Goal: Use online tool/utility: Utilize a website feature to perform a specific function

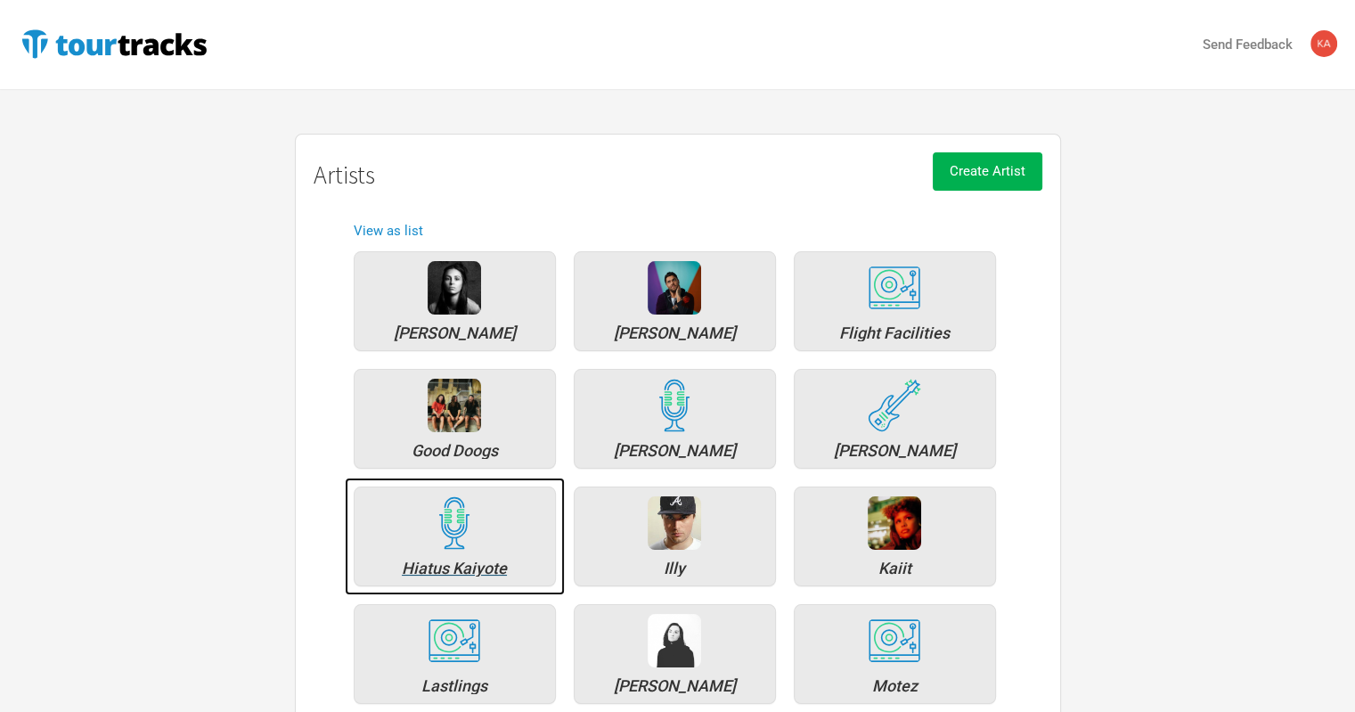
click at [462, 547] on img at bounding box center [454, 522] width 53 height 53
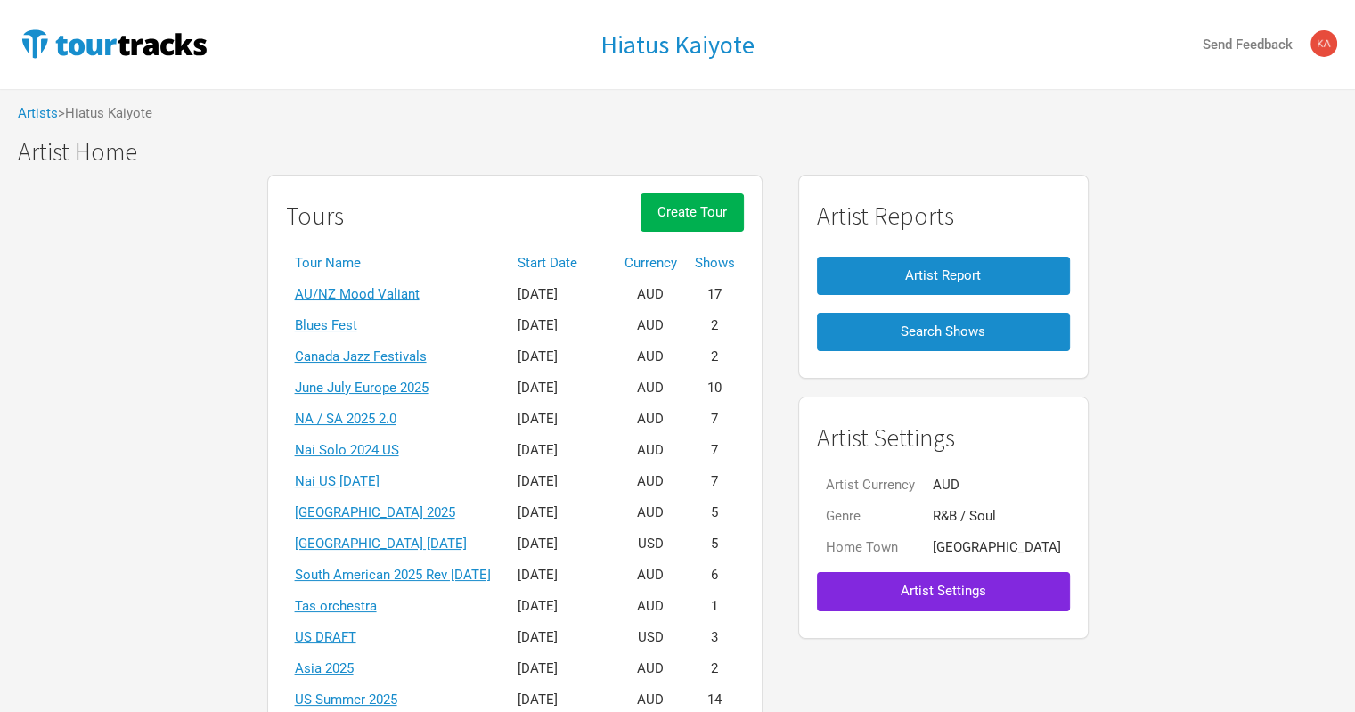
click at [589, 254] on th "Start Date" at bounding box center [562, 263] width 107 height 31
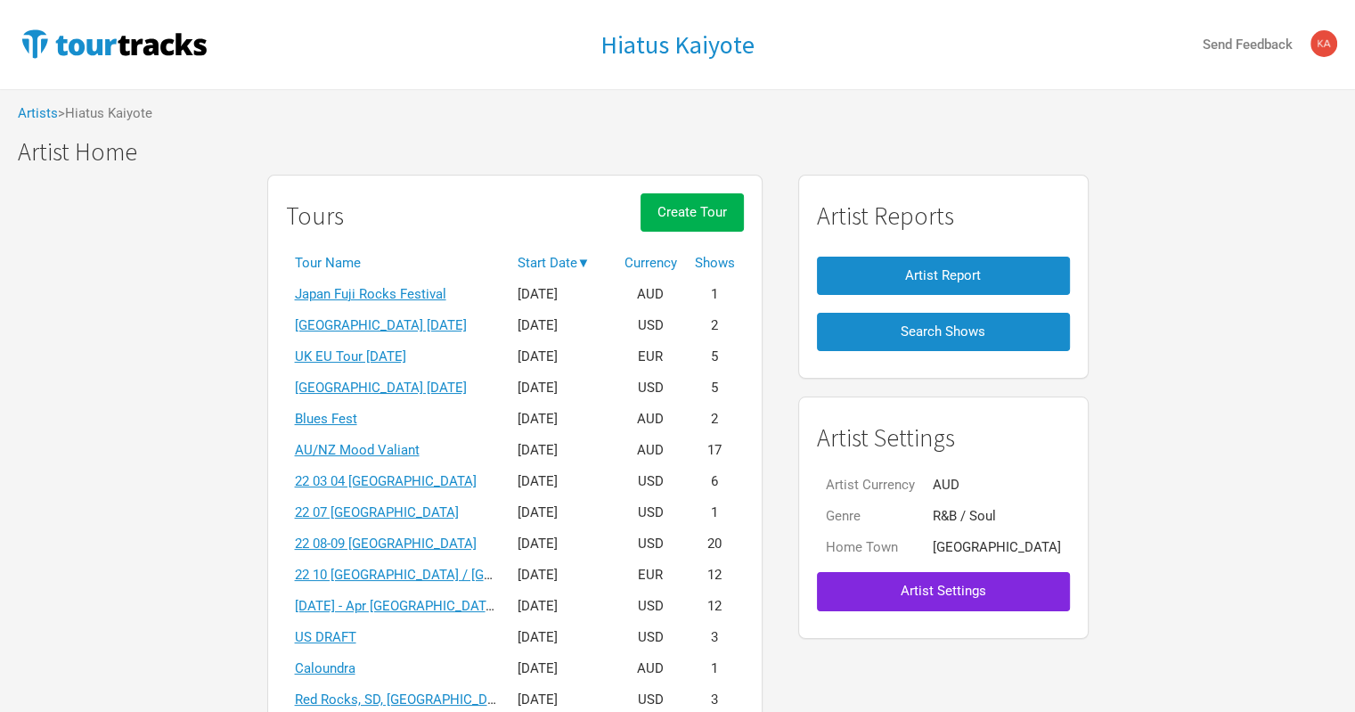
click at [589, 254] on th "Start Date ▼" at bounding box center [562, 263] width 107 height 31
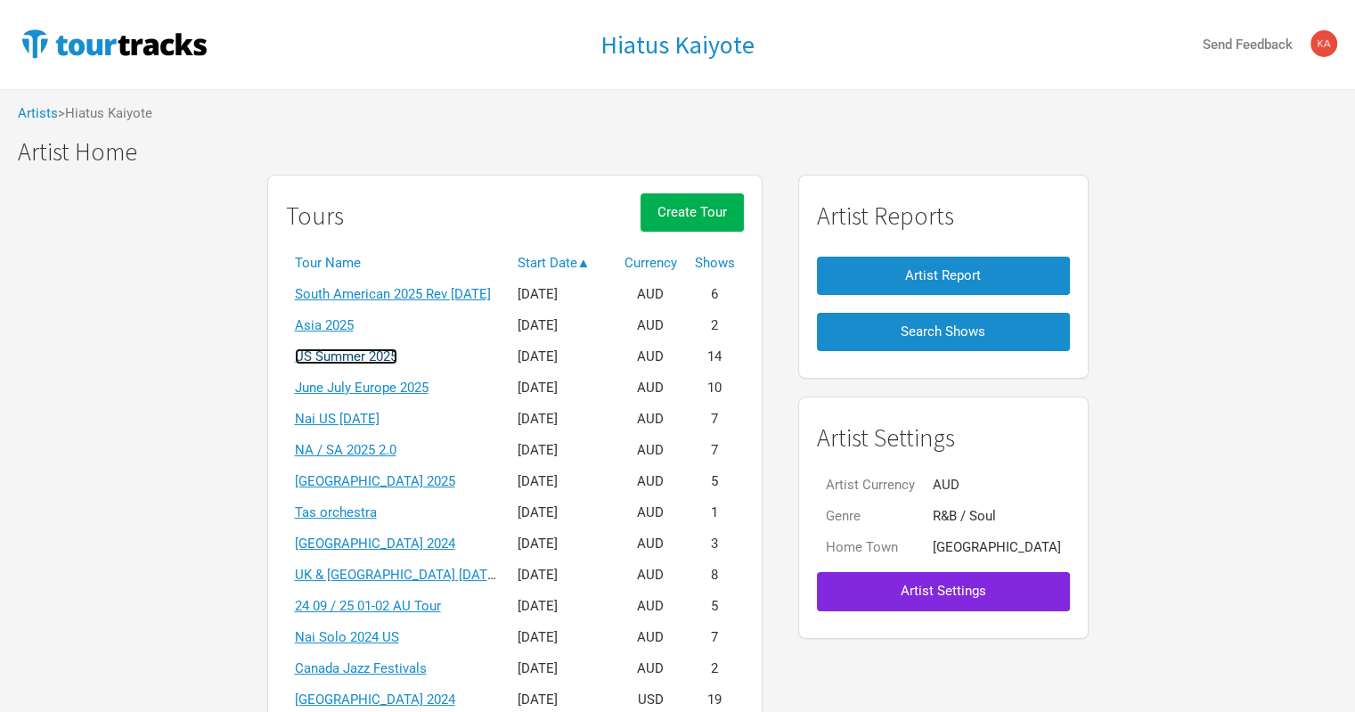
click at [348, 357] on link "US Summer 2025" at bounding box center [346, 356] width 102 height 16
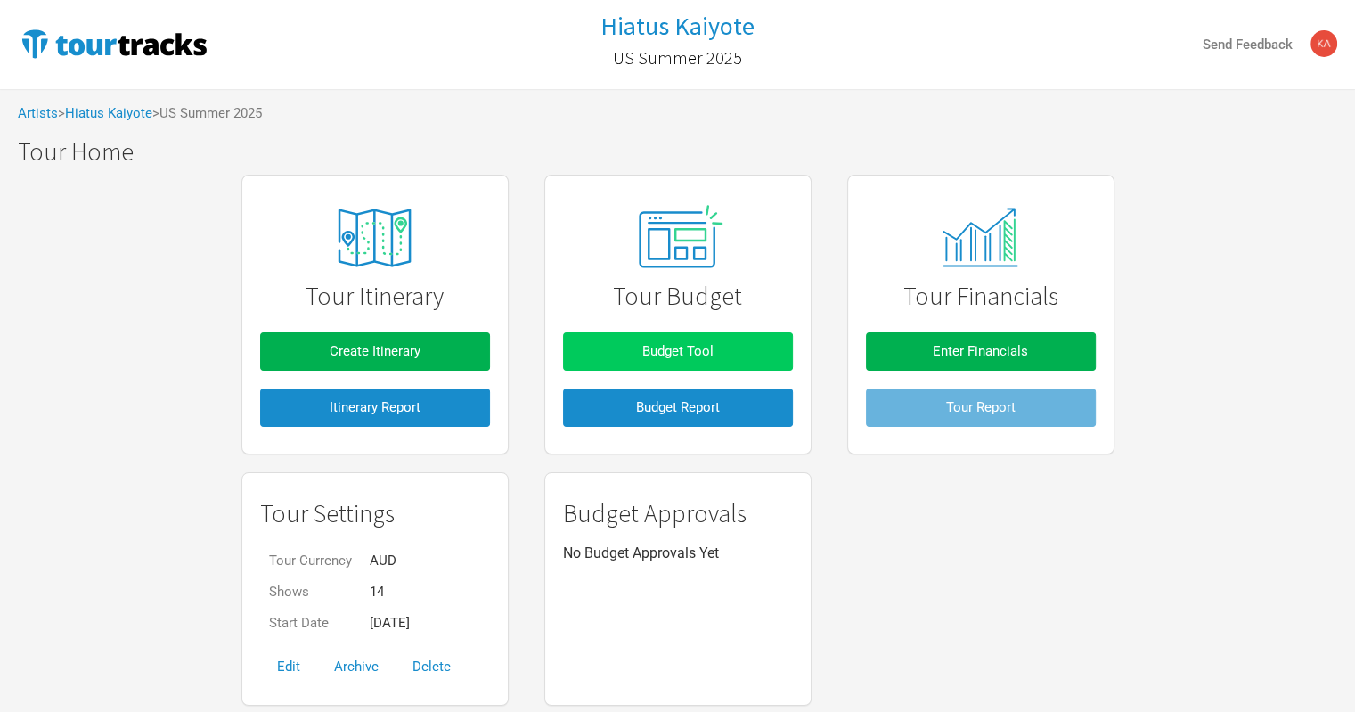
click at [676, 339] on button "Budget Tool" at bounding box center [678, 351] width 230 height 38
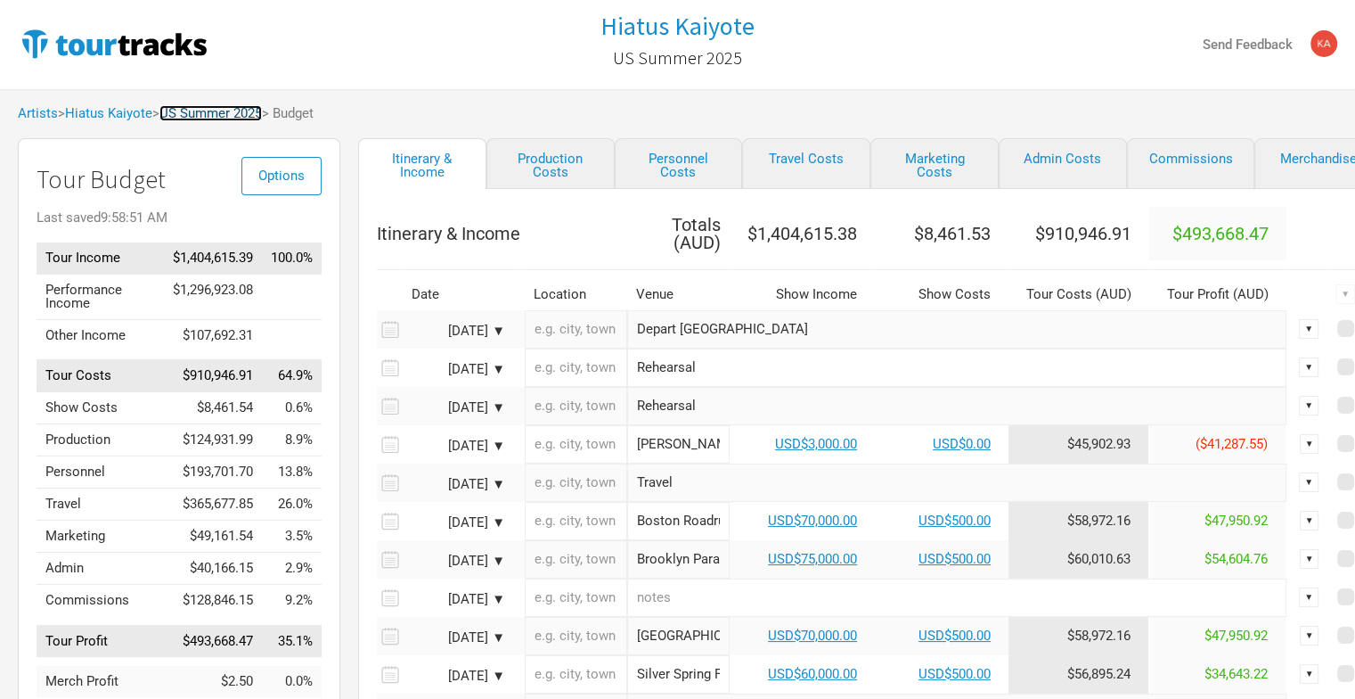
click at [218, 112] on link "US Summer 2025" at bounding box center [211, 113] width 102 height 16
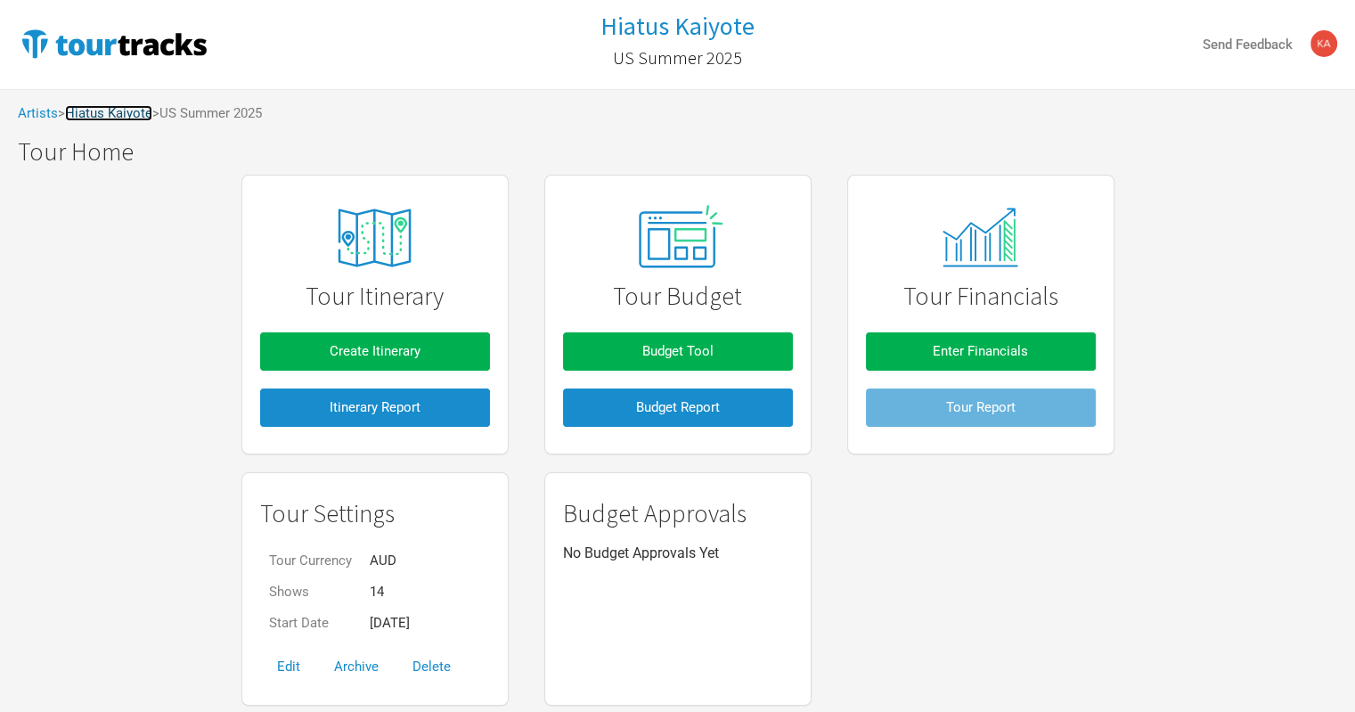
click at [121, 115] on link "Hiatus Kaiyote" at bounding box center [108, 113] width 87 height 16
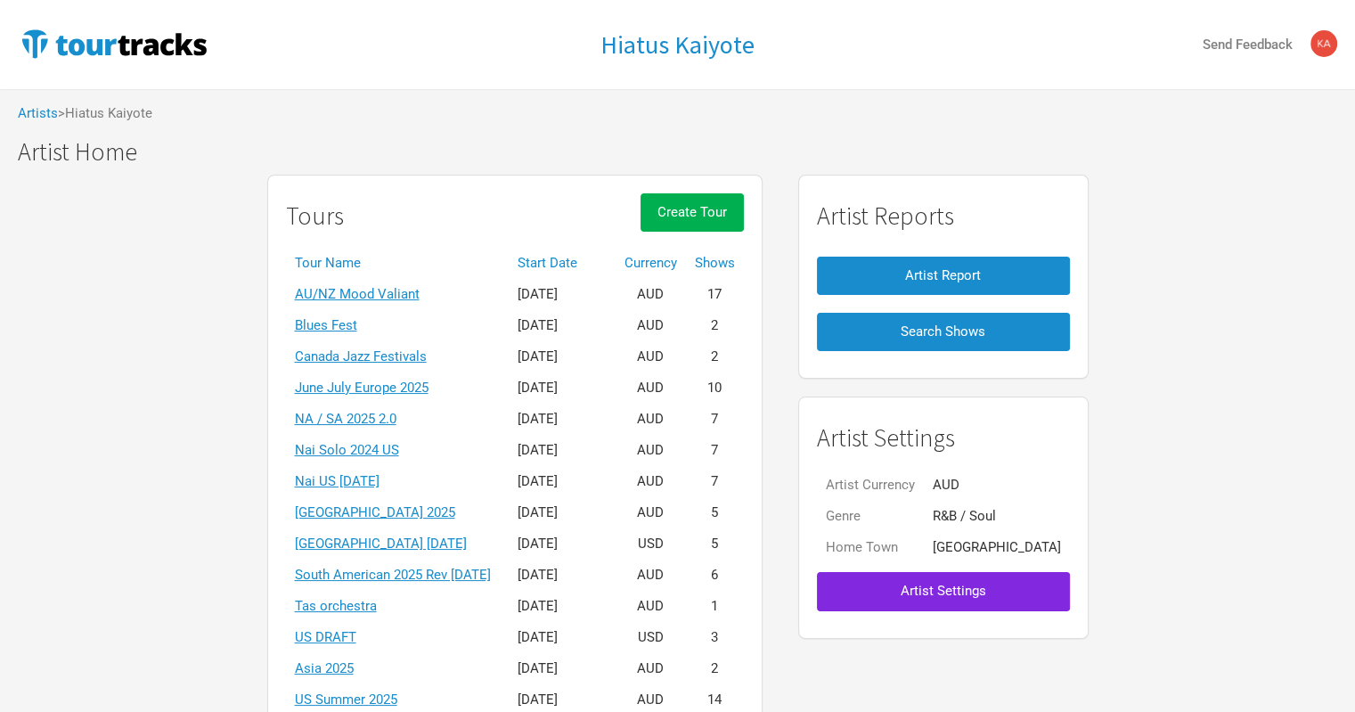
click at [585, 263] on th "Start Date" at bounding box center [562, 263] width 107 height 31
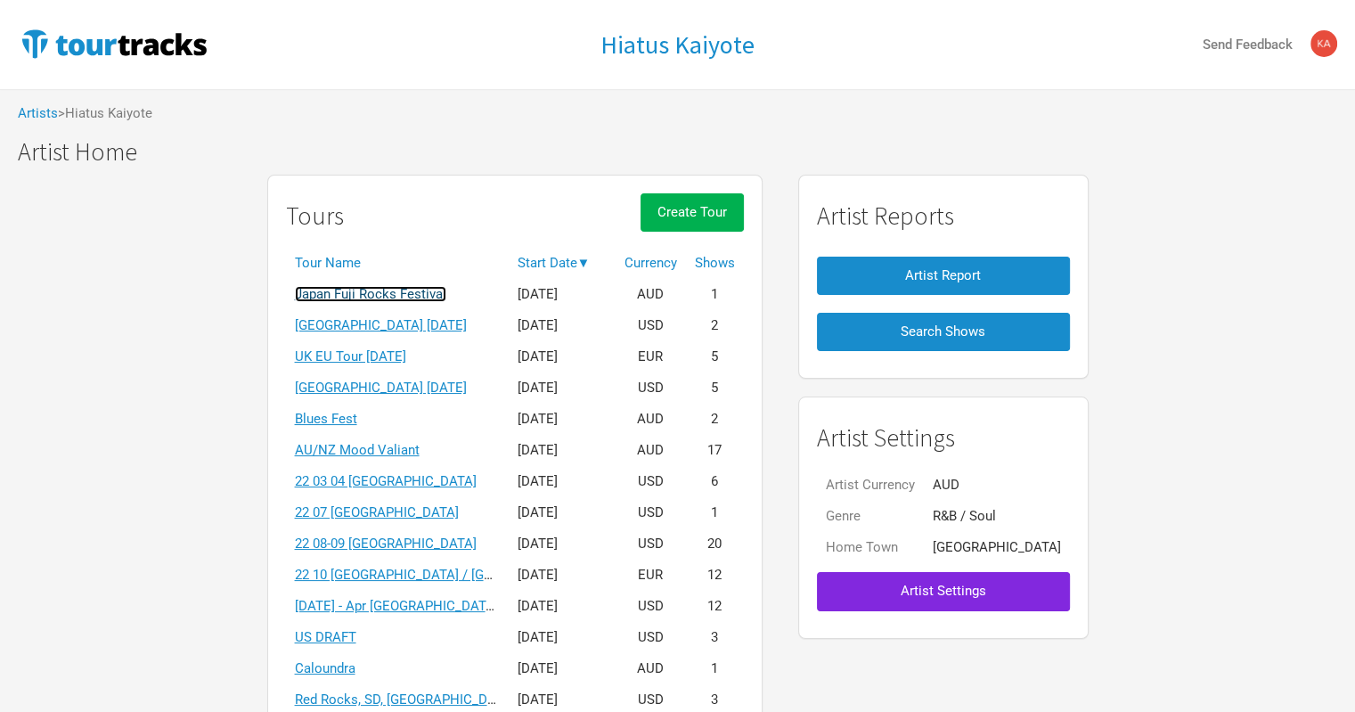
click at [385, 287] on link "Japan Fuji Rocks Festival" at bounding box center [370, 294] width 151 height 16
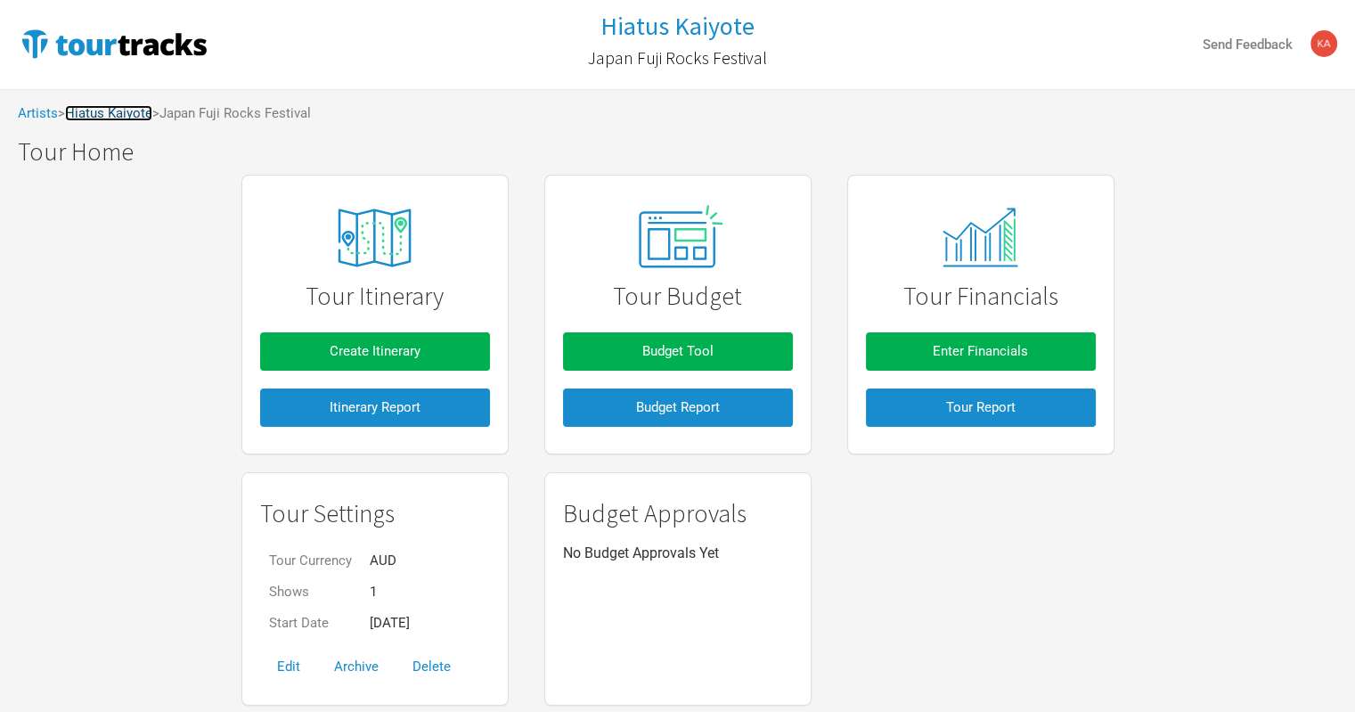
click at [131, 114] on link "Hiatus Kaiyote" at bounding box center [108, 113] width 87 height 16
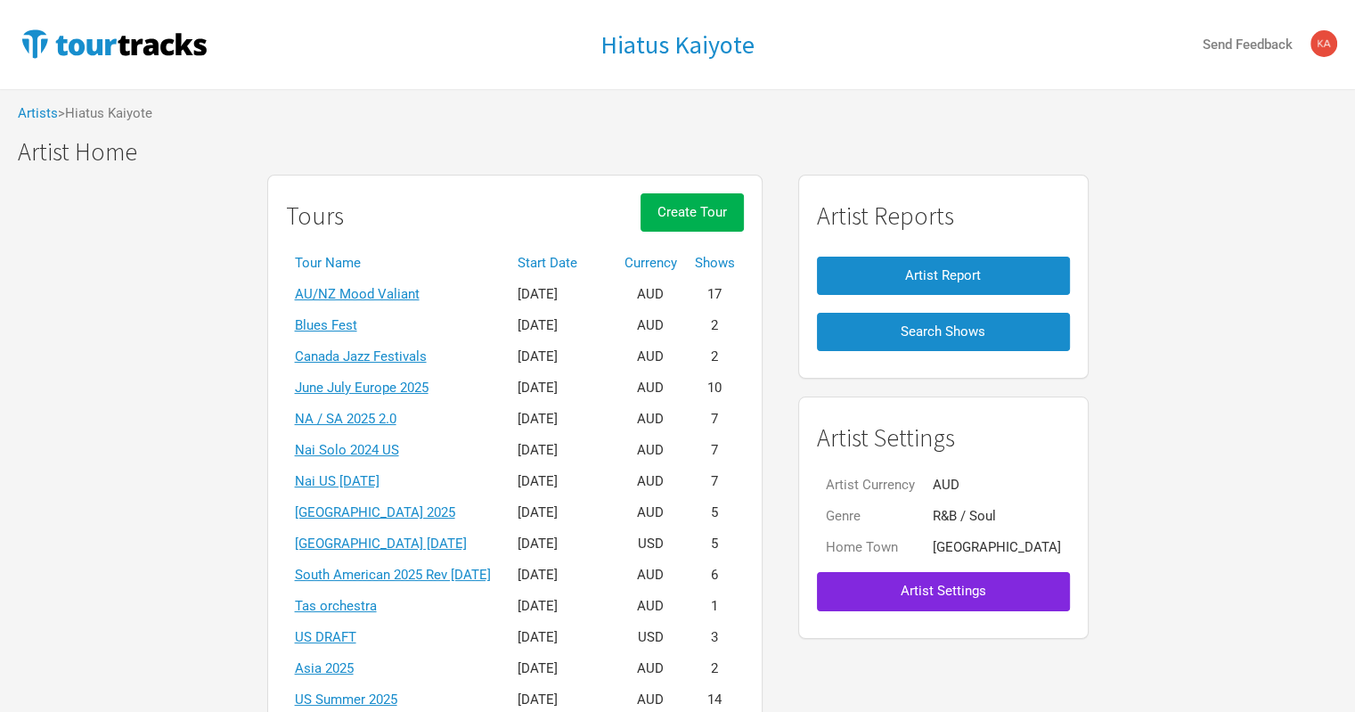
click at [563, 250] on th "Start Date" at bounding box center [562, 263] width 107 height 31
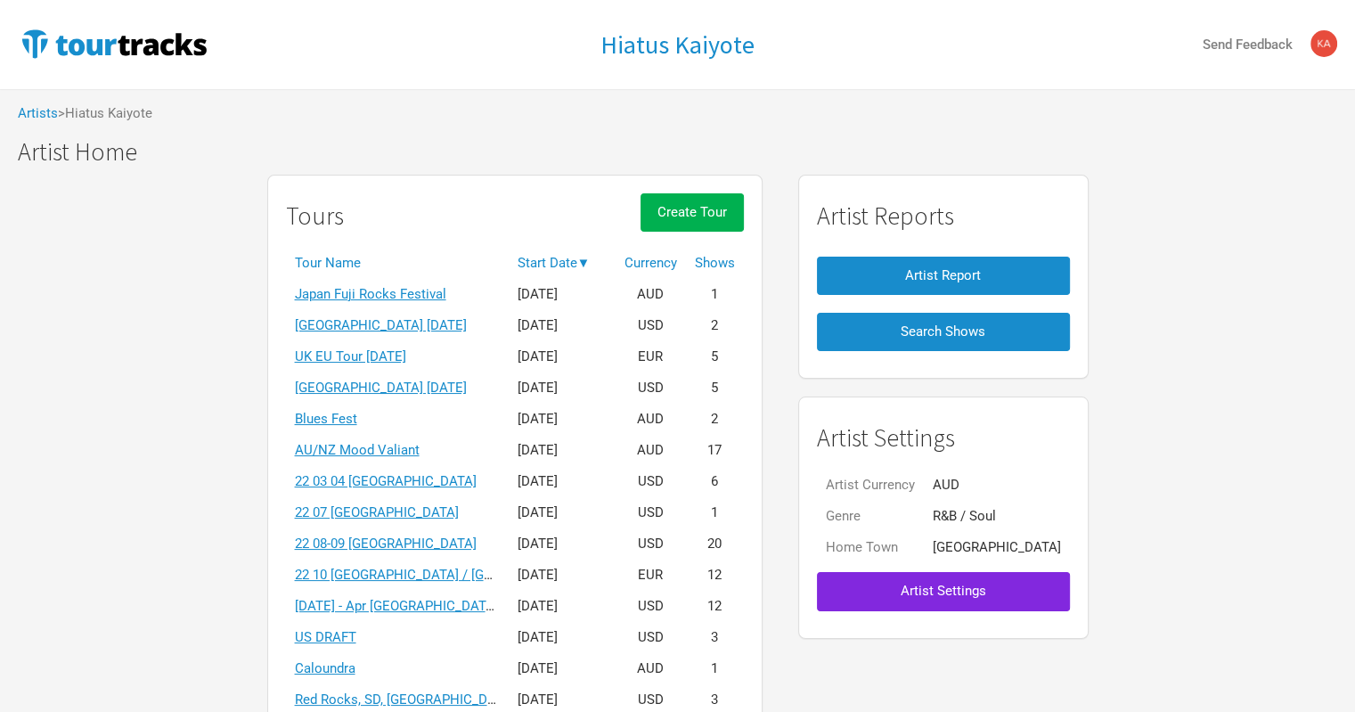
click at [563, 257] on th "Start Date ▼" at bounding box center [562, 263] width 107 height 31
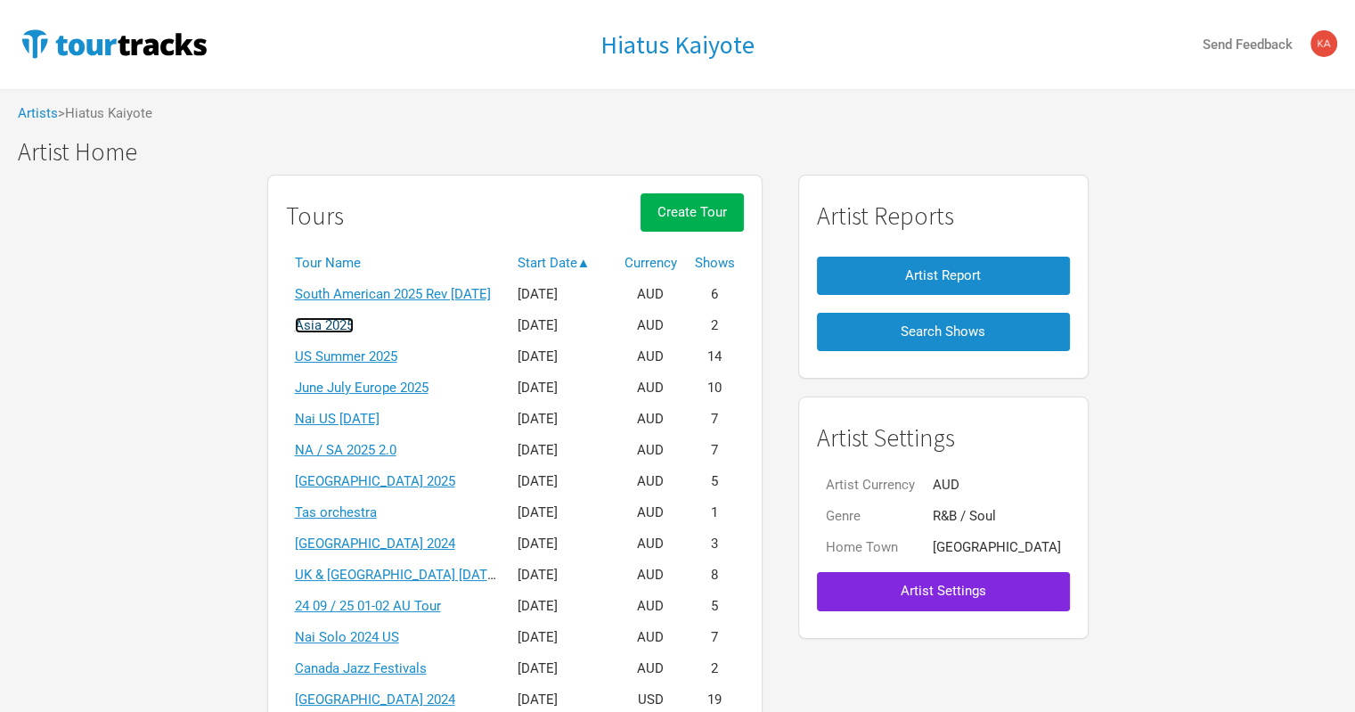
click at [354, 319] on link "Asia 2025" at bounding box center [324, 325] width 59 height 16
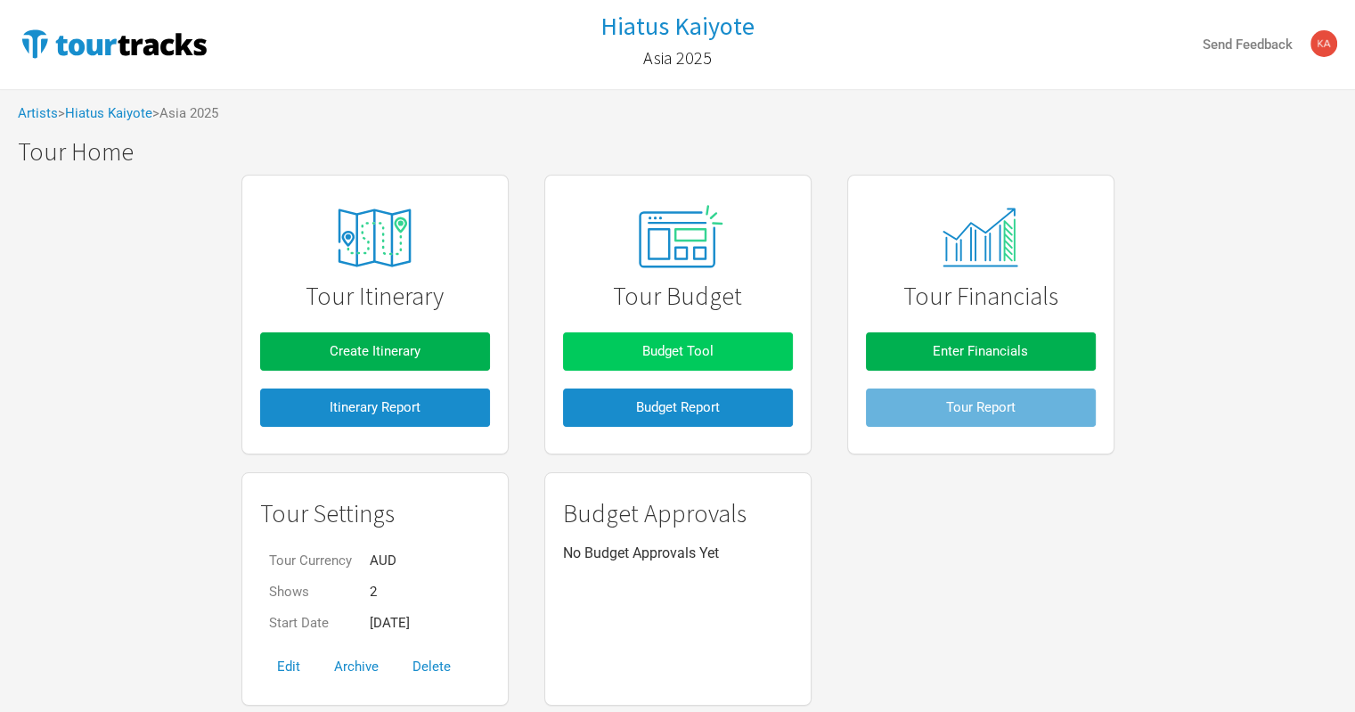
click at [683, 356] on span "Budget Tool" at bounding box center [677, 351] width 71 height 16
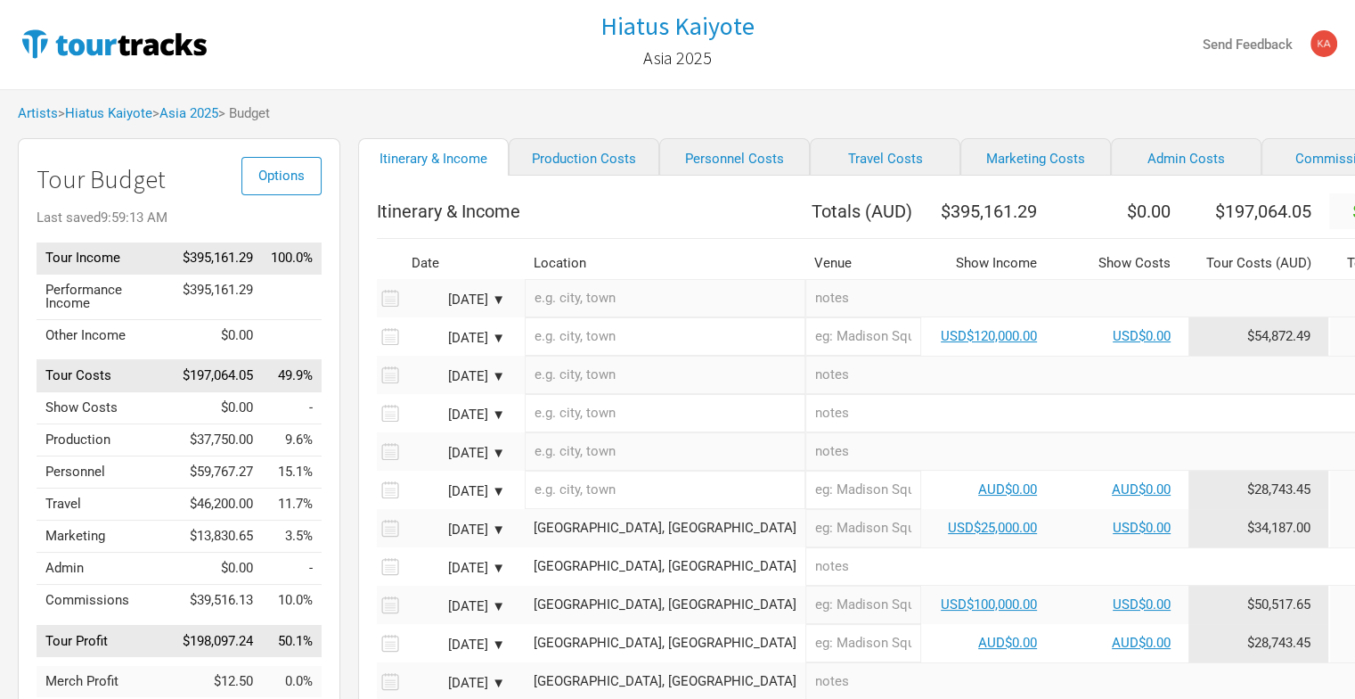
click at [900, 16] on div "Hiatus Kaiyote Asia 2025 Send Feedback" at bounding box center [677, 44] width 1355 height 89
